Goal: Task Accomplishment & Management: Manage account settings

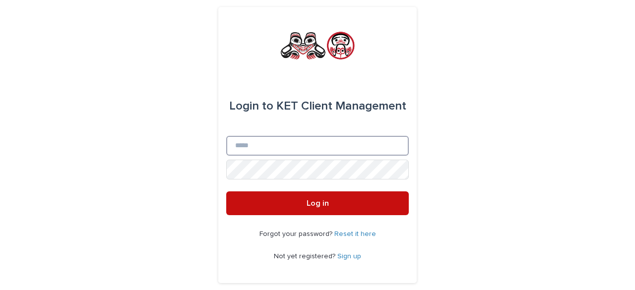
type input "**********"
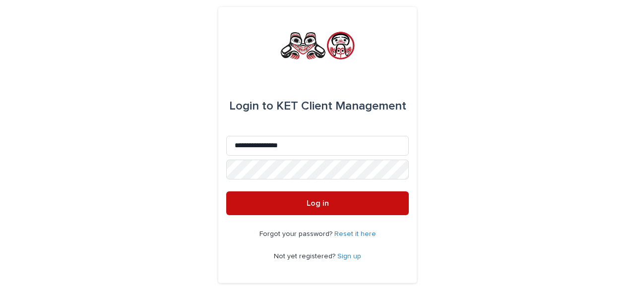
click at [318, 201] on span "Log in" at bounding box center [318, 203] width 22 height 8
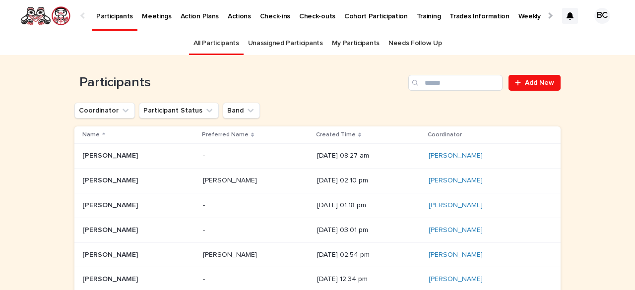
click at [457, 13] on p "Trades Information" at bounding box center [480, 10] width 60 height 21
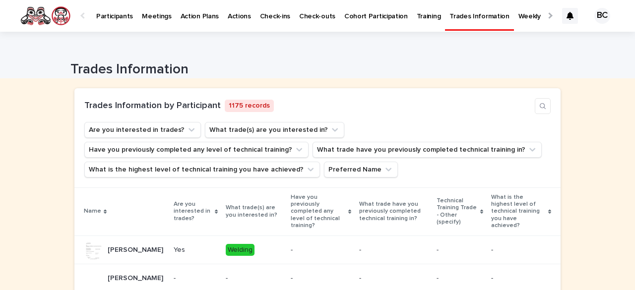
click at [519, 15] on p "Weekly Task Dashboard" at bounding box center [556, 10] width 74 height 21
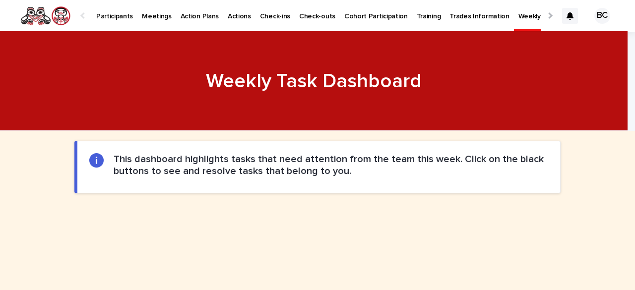
click at [546, 16] on div at bounding box center [549, 15] width 6 height 6
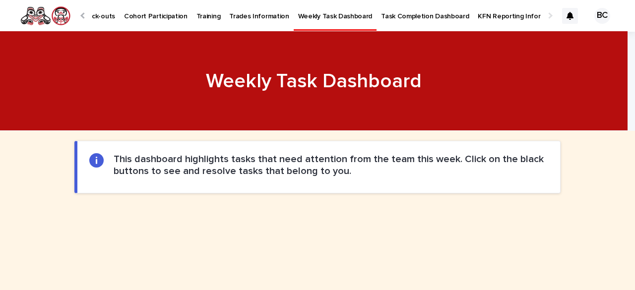
click at [394, 13] on p "Task Completion Dashboard" at bounding box center [425, 10] width 88 height 21
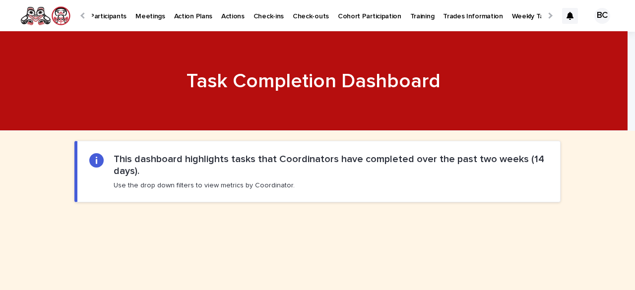
click at [110, 16] on p "Participants" at bounding box center [108, 10] width 37 height 21
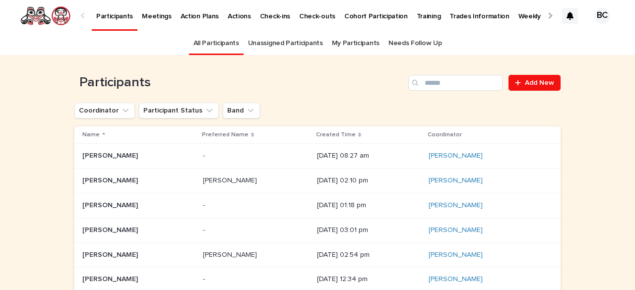
click at [350, 41] on link "My Participants" at bounding box center [356, 43] width 48 height 23
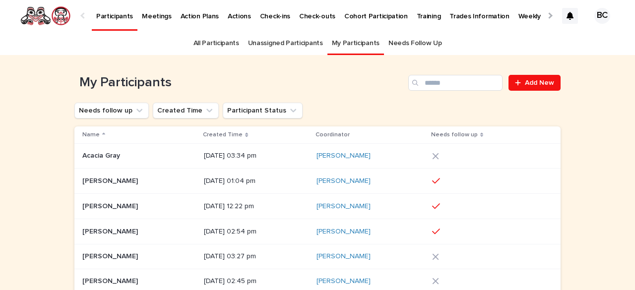
click at [120, 180] on p "[PERSON_NAME]" at bounding box center [111, 180] width 58 height 10
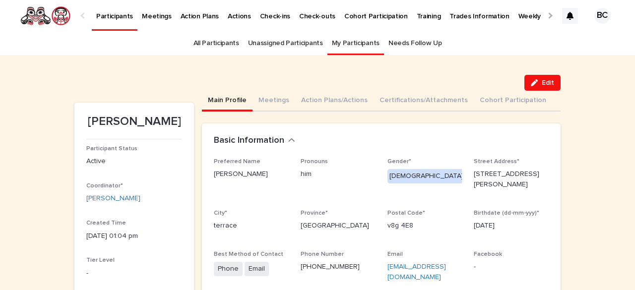
click at [546, 15] on div at bounding box center [549, 15] width 6 height 6
click at [387, 15] on p "Task Completion Dashboard" at bounding box center [425, 10] width 88 height 21
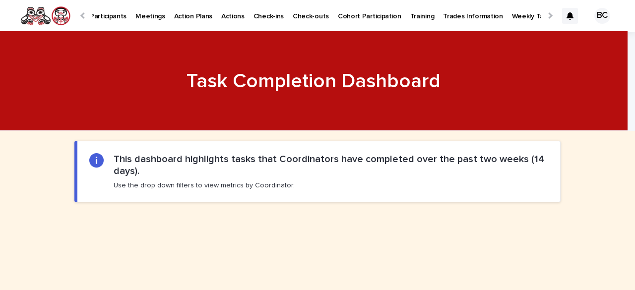
click at [111, 16] on p "Participants" at bounding box center [108, 10] width 37 height 21
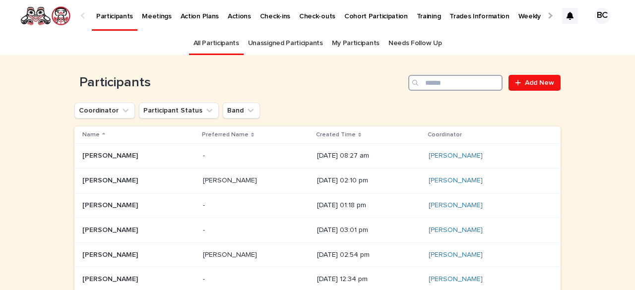
click at [452, 83] on input "Search" at bounding box center [455, 83] width 94 height 16
click at [339, 42] on link "My Participants" at bounding box center [356, 43] width 48 height 23
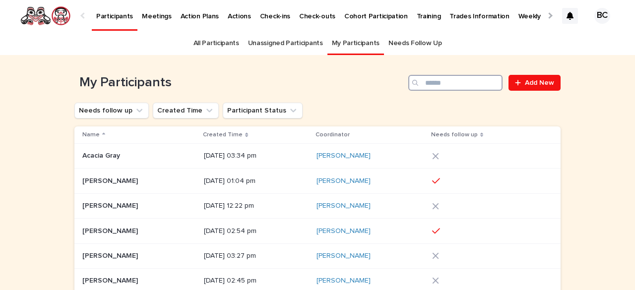
click at [437, 83] on input "Search" at bounding box center [455, 83] width 94 height 16
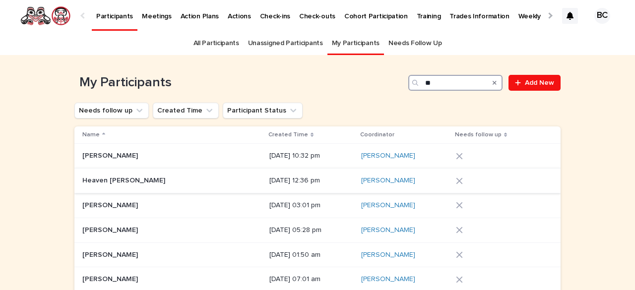
type input "**"
click at [156, 176] on div "Heaven Beaudry Heaven Beaudry" at bounding box center [171, 181] width 179 height 16
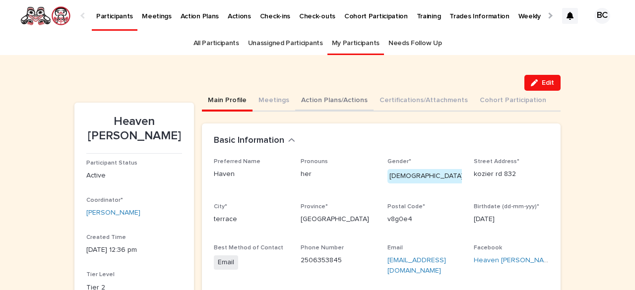
click at [309, 97] on button "Action Plans/Actions" at bounding box center [334, 101] width 78 height 21
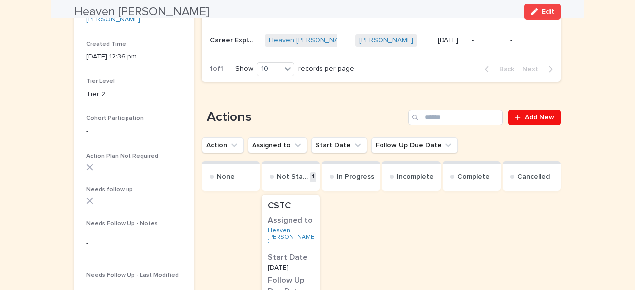
scroll to position [198, 0]
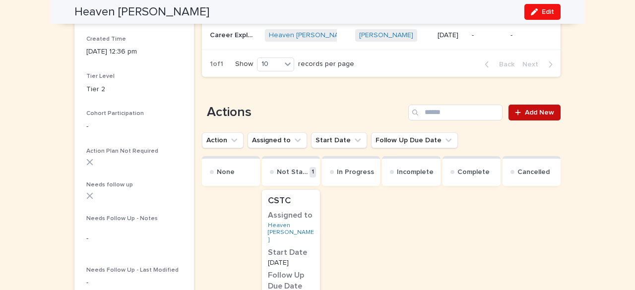
click at [532, 114] on span "Add New" at bounding box center [539, 112] width 29 height 7
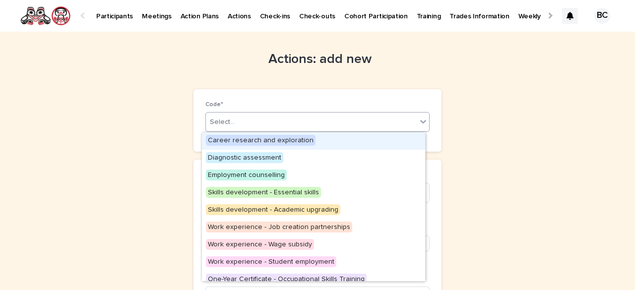
click at [248, 124] on div "Select..." at bounding box center [311, 122] width 211 height 16
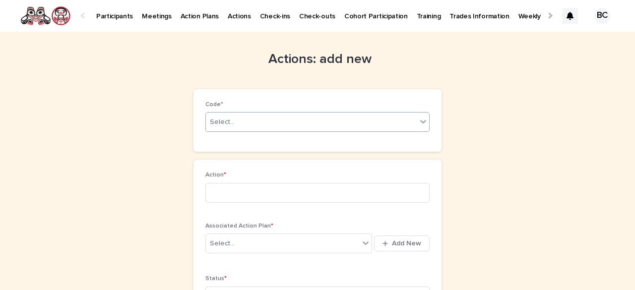
click at [248, 124] on div "Select..." at bounding box center [311, 122] width 211 height 16
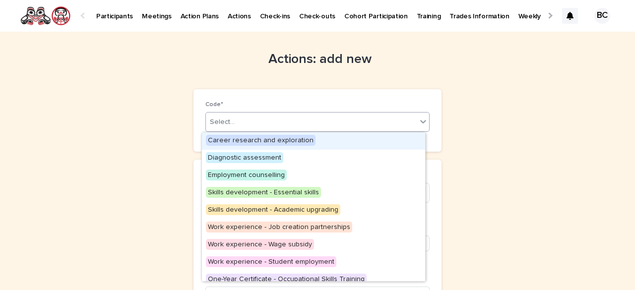
click at [249, 117] on div "Select..." at bounding box center [311, 122] width 211 height 16
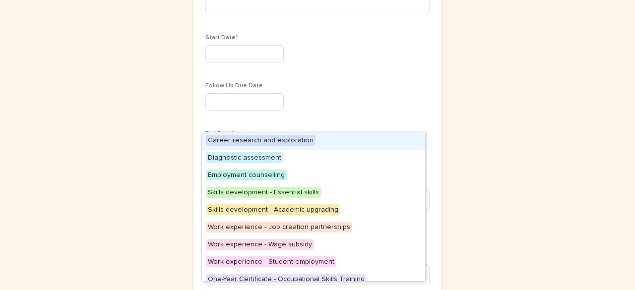
scroll to position [208, 0]
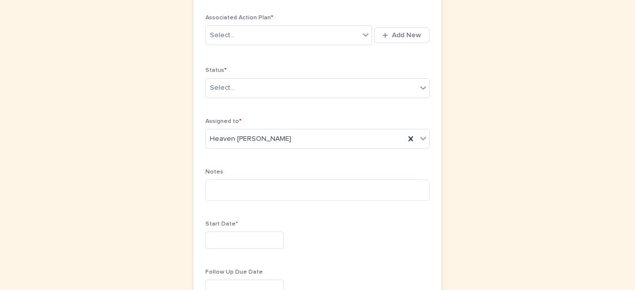
click at [475, 114] on div "Actions: add new Loading... Saving… Loading... Saving… Loading... Saving… Code*…" at bounding box center [317, 207] width 486 height 768
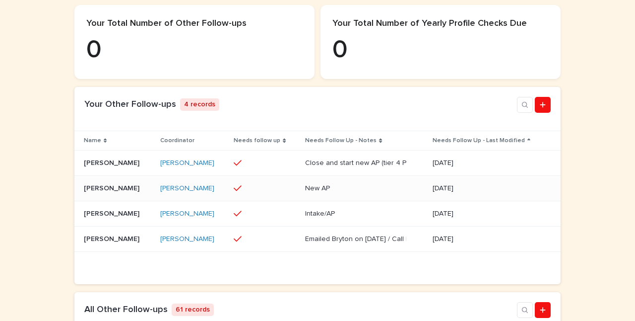
scroll to position [298, 0]
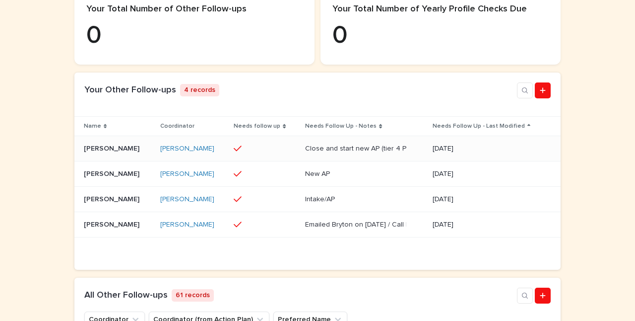
click at [120, 153] on p "[PERSON_NAME]" at bounding box center [113, 147] width 58 height 10
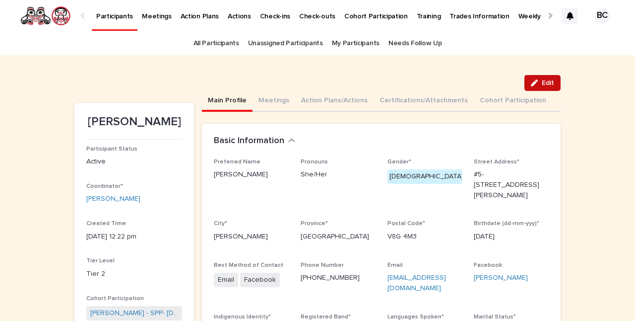
click at [536, 80] on div "button" at bounding box center [536, 82] width 11 height 7
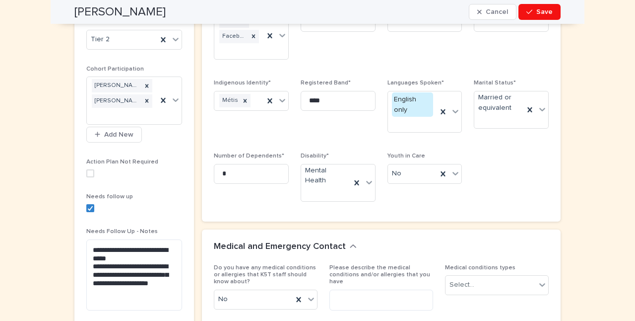
scroll to position [347, 0]
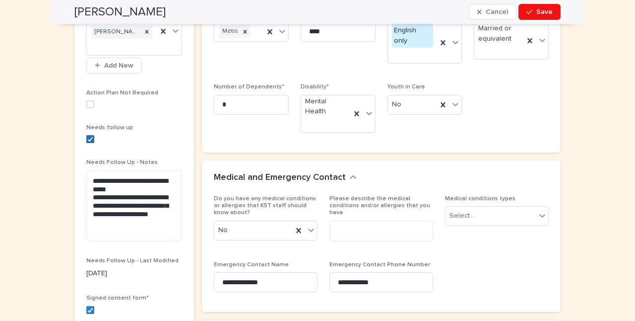
click at [88, 141] on polyline at bounding box center [90, 139] width 4 height 4
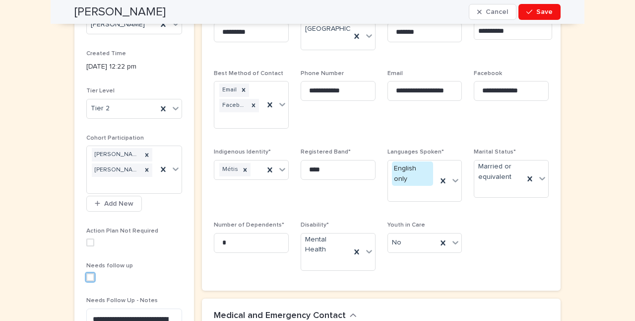
scroll to position [0, 0]
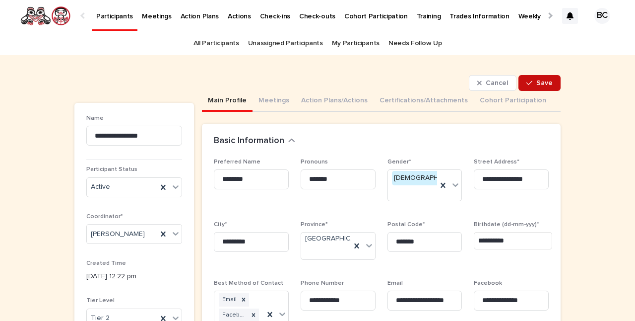
click at [536, 81] on span "Save" at bounding box center [544, 82] width 16 height 7
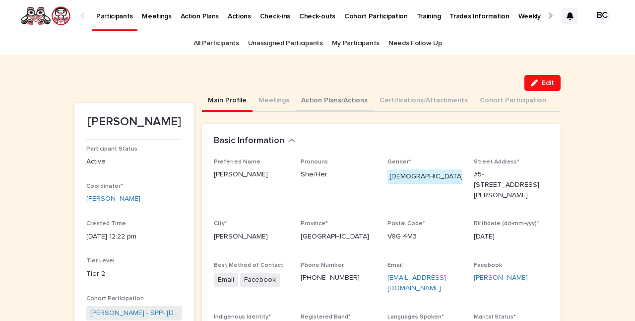
click at [341, 99] on button "Action Plans/Actions" at bounding box center [334, 101] width 78 height 21
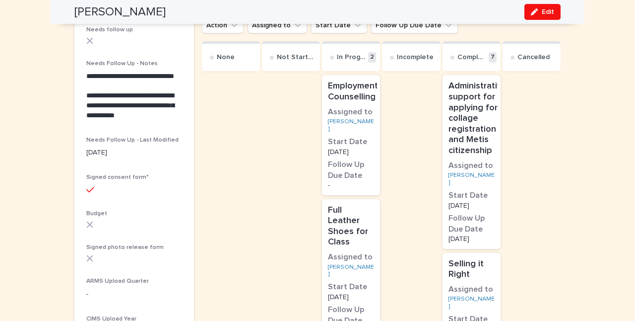
scroll to position [397, 0]
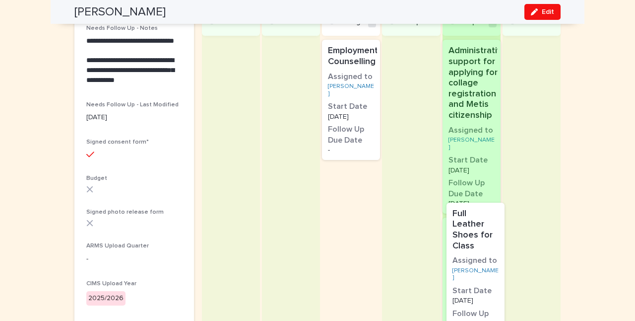
drag, startPoint x: 361, startPoint y: 182, endPoint x: 492, endPoint y: 220, distance: 136.5
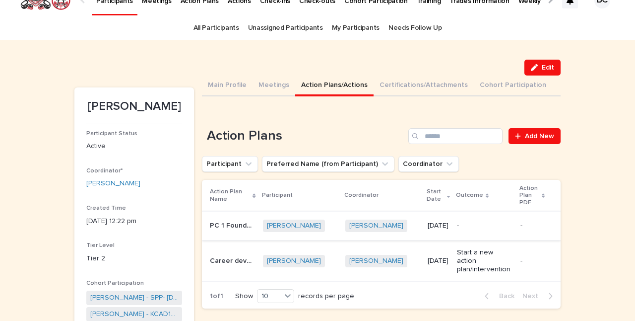
scroll to position [0, 0]
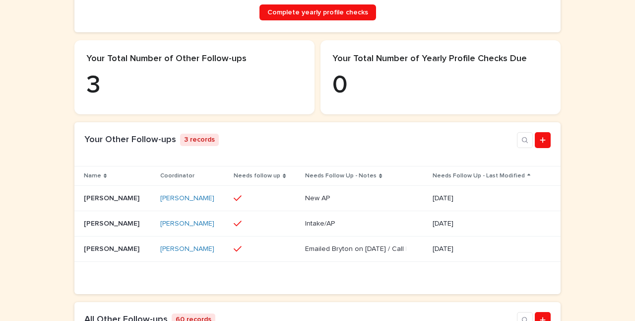
scroll to position [298, 0]
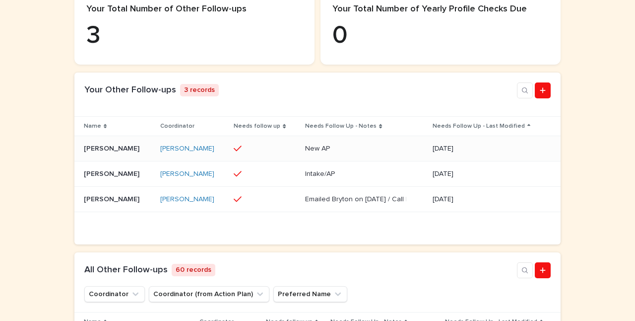
click at [111, 153] on p "[PERSON_NAME]" at bounding box center [113, 147] width 58 height 10
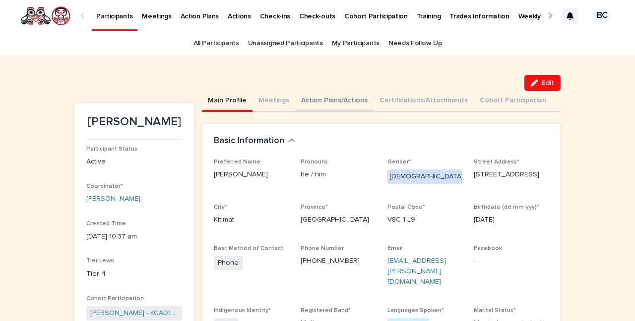
click at [309, 100] on button "Action Plans/Actions" at bounding box center [334, 101] width 78 height 21
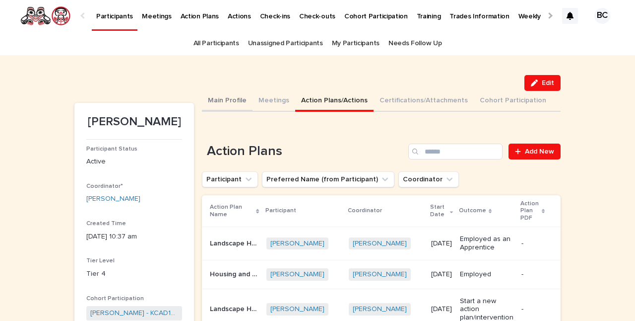
click at [224, 100] on button "Main Profile" at bounding box center [227, 101] width 51 height 21
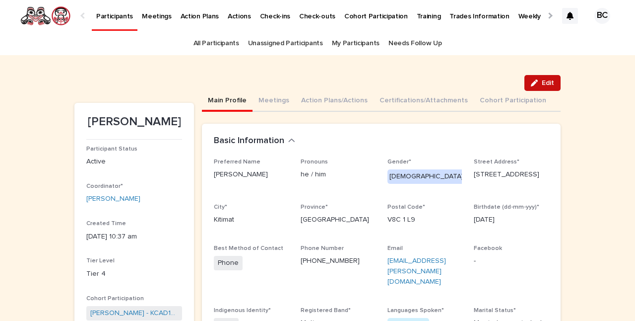
click at [542, 80] on button "Edit" at bounding box center [542, 83] width 36 height 16
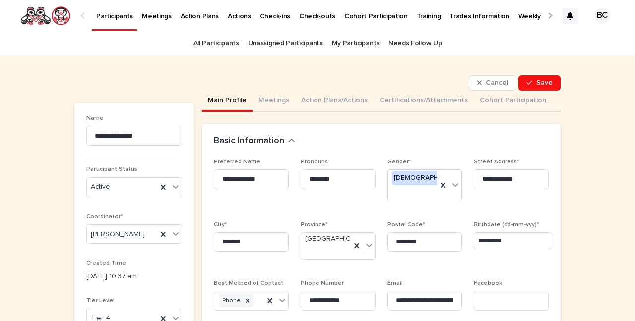
click at [341, 86] on div "Cancel Save" at bounding box center [317, 83] width 486 height 16
click at [223, 44] on link "All Participants" at bounding box center [217, 43] width 46 height 23
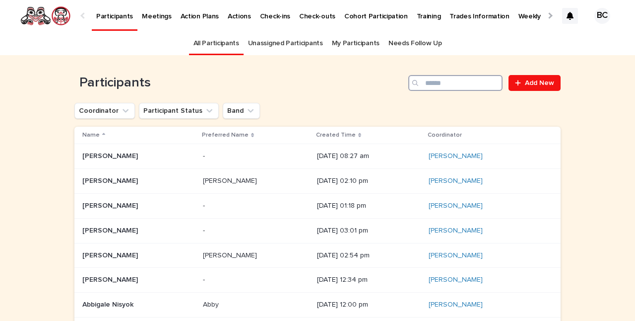
click at [432, 84] on input "Search" at bounding box center [455, 83] width 94 height 16
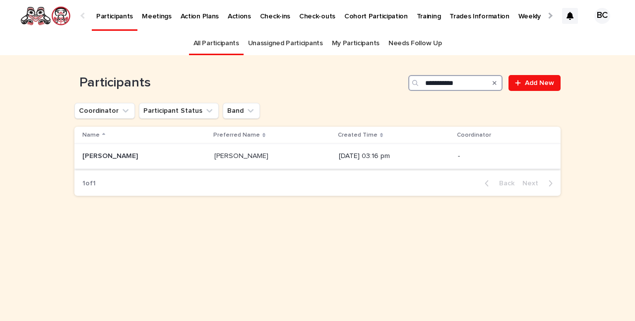
type input "**********"
click at [139, 153] on p at bounding box center [144, 156] width 124 height 8
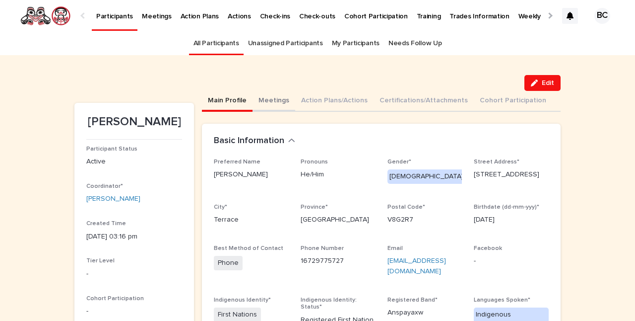
click at [273, 102] on button "Meetings" at bounding box center [274, 101] width 43 height 21
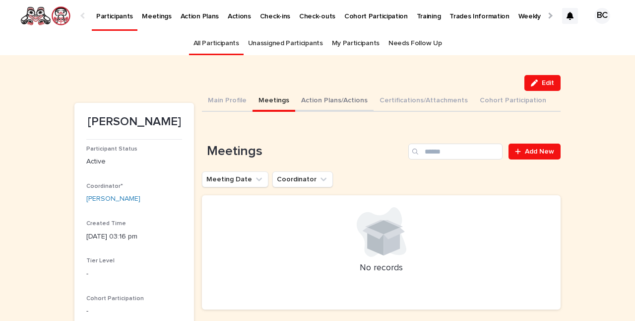
click at [315, 101] on button "Action Plans/Actions" at bounding box center [334, 101] width 78 height 21
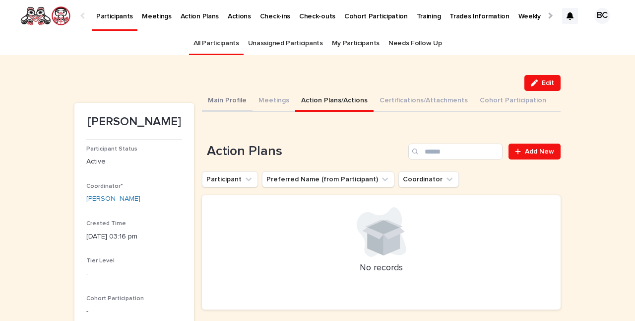
click at [227, 99] on button "Main Profile" at bounding box center [227, 101] width 51 height 21
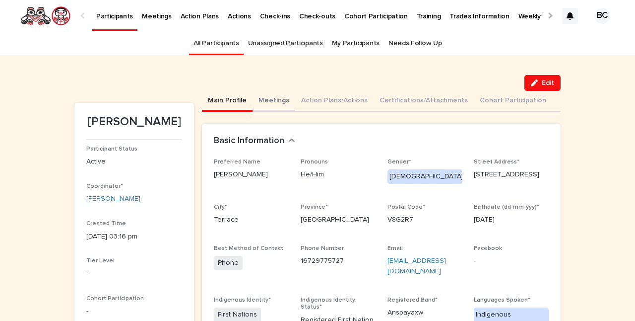
click at [268, 102] on button "Meetings" at bounding box center [274, 101] width 43 height 21
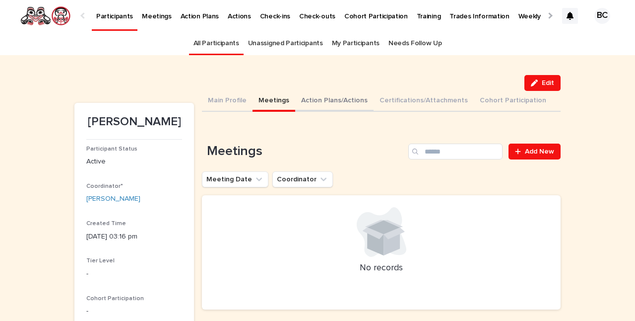
click at [320, 98] on button "Action Plans/Actions" at bounding box center [334, 101] width 78 height 21
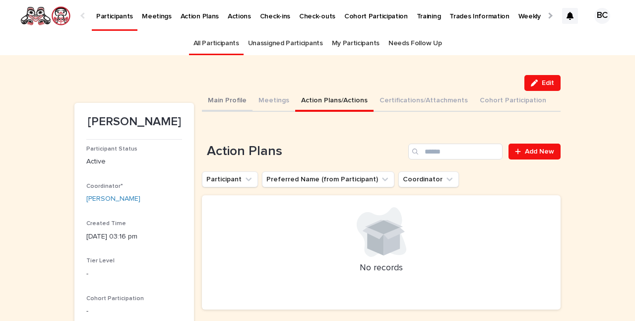
click at [206, 98] on button "Main Profile" at bounding box center [227, 101] width 51 height 21
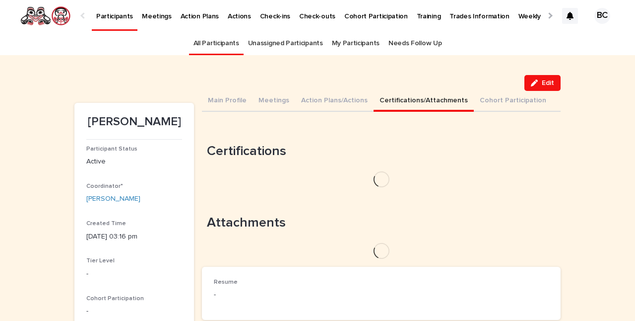
click at [416, 101] on button "Certifications/Attachments" at bounding box center [424, 101] width 100 height 21
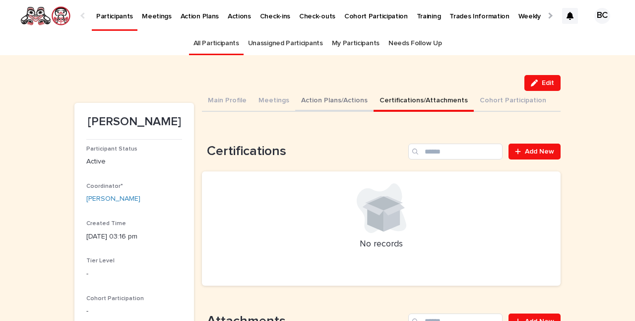
click at [323, 101] on button "Action Plans/Actions" at bounding box center [334, 101] width 78 height 21
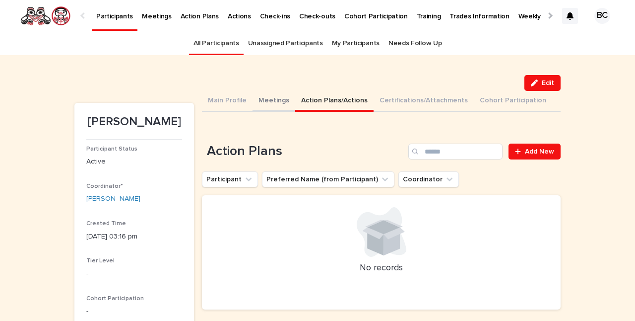
click at [259, 101] on button "Meetings" at bounding box center [274, 101] width 43 height 21
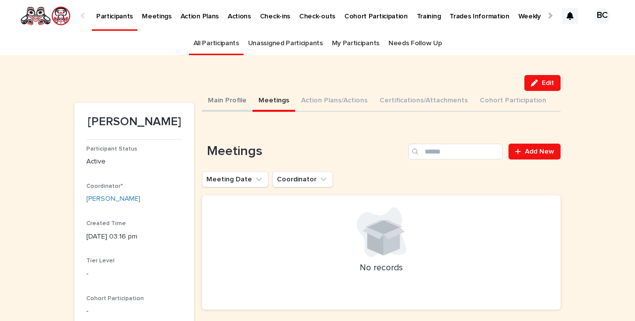
click at [217, 100] on button "Main Profile" at bounding box center [227, 101] width 51 height 21
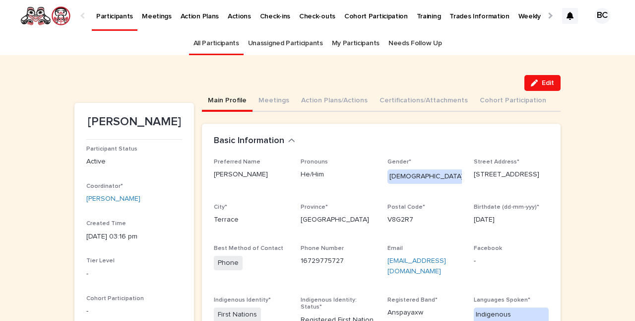
click at [285, 44] on link "Unassigned Participants" at bounding box center [285, 43] width 75 height 23
